Goal: Navigation & Orientation: Go to known website

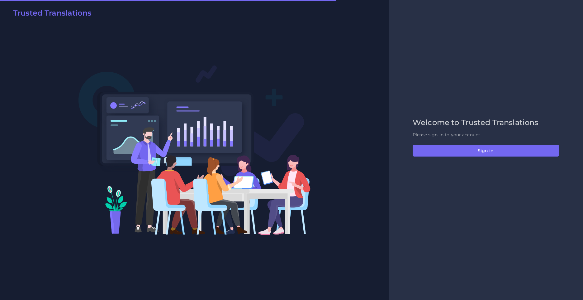
click at [499, 161] on div "Welcome to Trusted Translations Please sign-in to your account Sign in" at bounding box center [486, 150] width 160 height 64
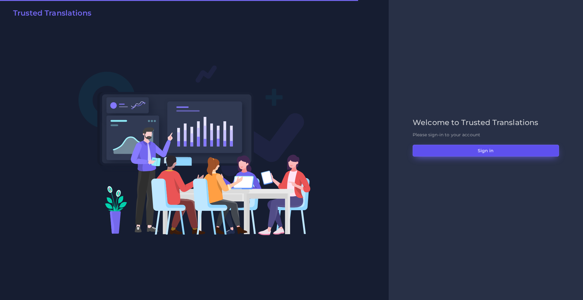
click at [500, 150] on button "Sign in" at bounding box center [486, 151] width 146 height 12
